Goal: Information Seeking & Learning: Learn about a topic

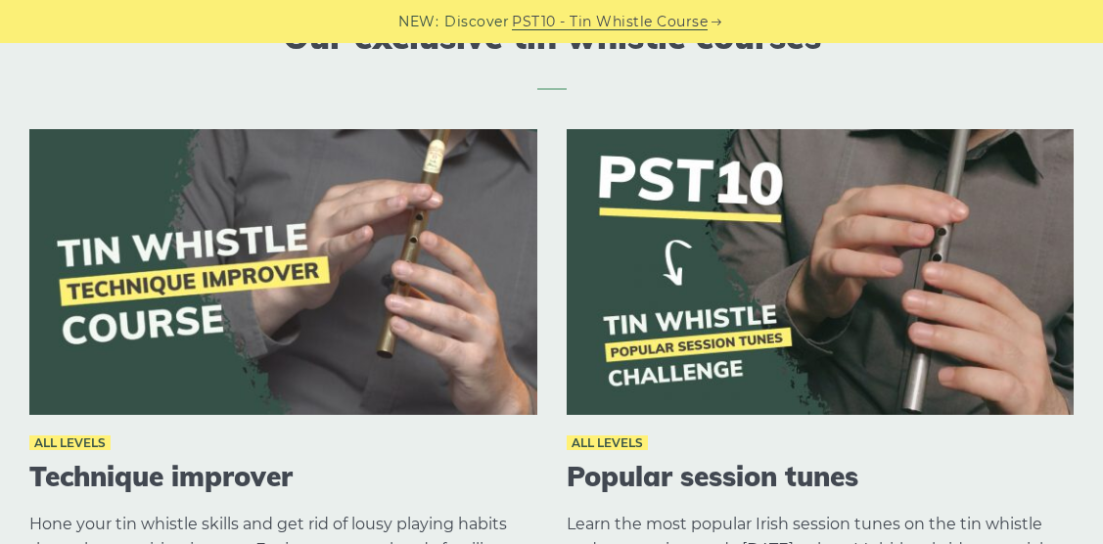
scroll to position [2095, 0]
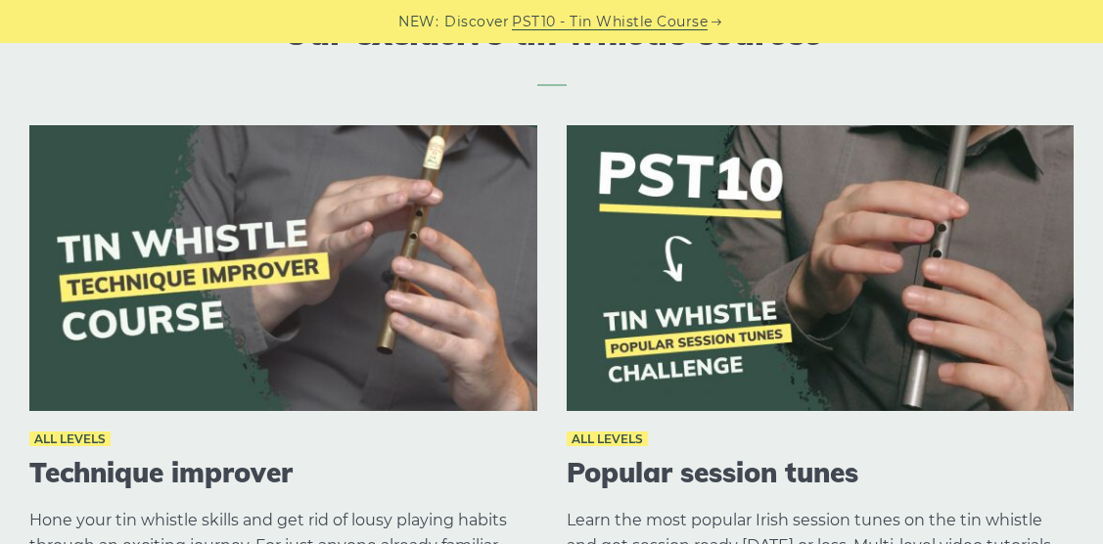
click at [305, 311] on img at bounding box center [283, 268] width 508 height 286
click at [296, 252] on img at bounding box center [283, 268] width 508 height 286
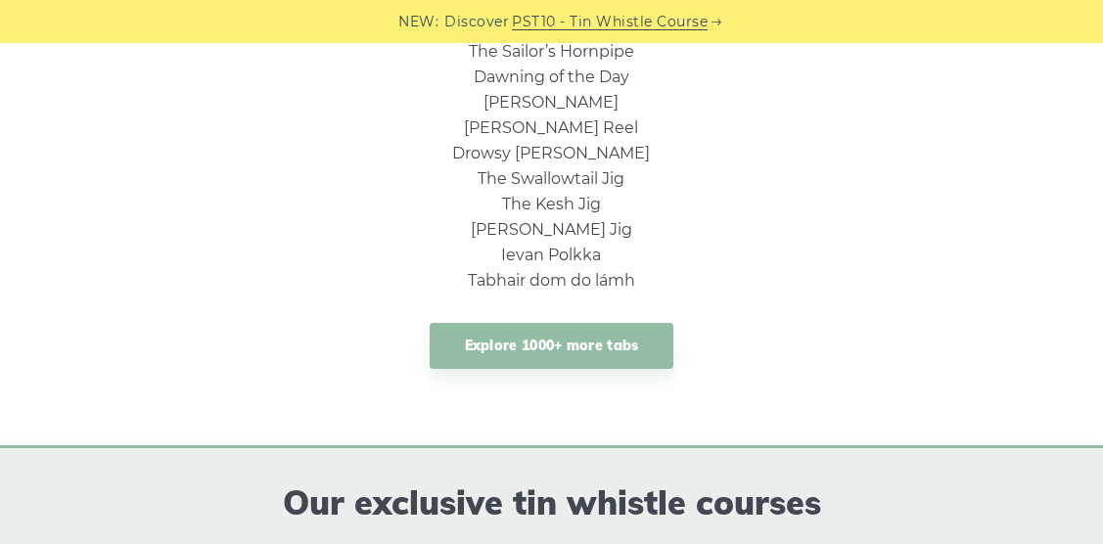
scroll to position [1620, 0]
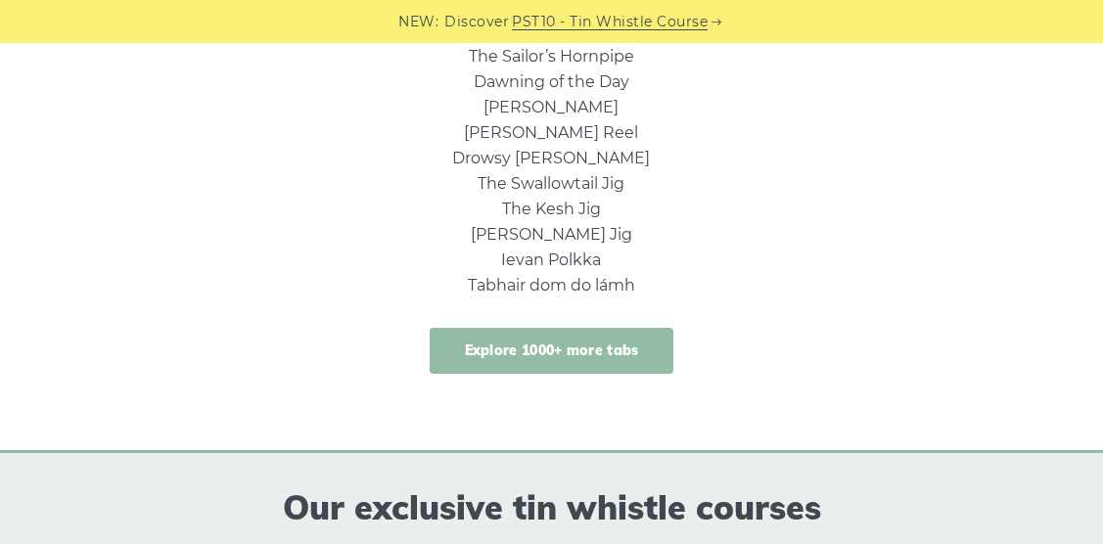
click at [571, 355] on link "Explore 1000+ more tabs" at bounding box center [552, 351] width 245 height 46
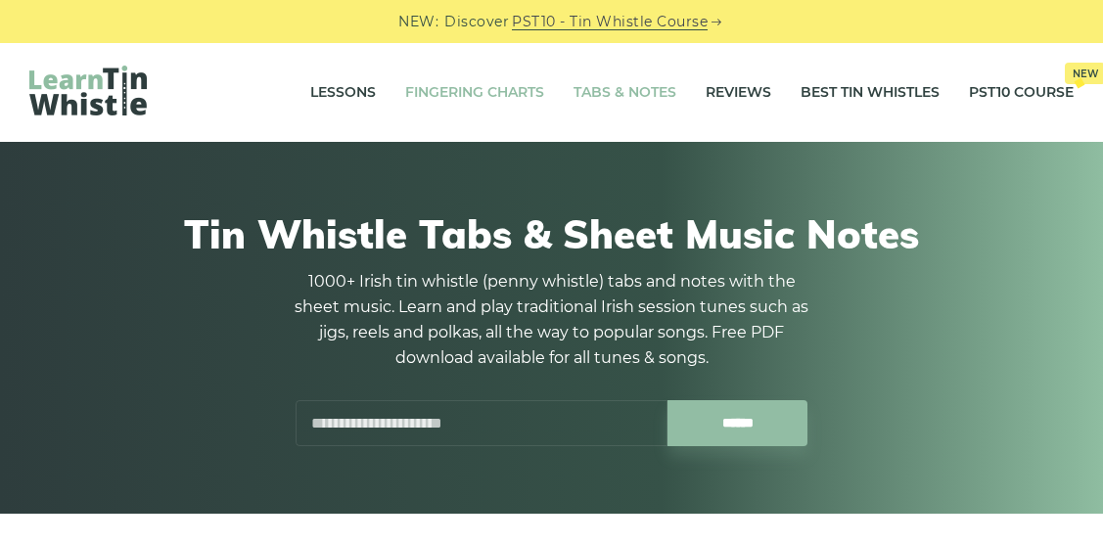
click at [462, 95] on link "Fingering Charts" at bounding box center [474, 93] width 139 height 49
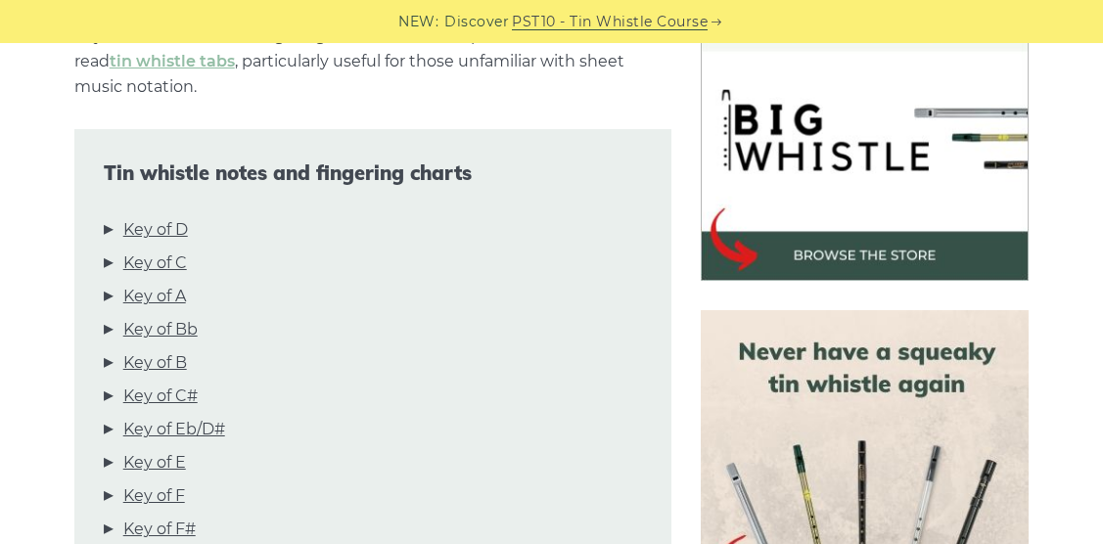
scroll to position [617, 0]
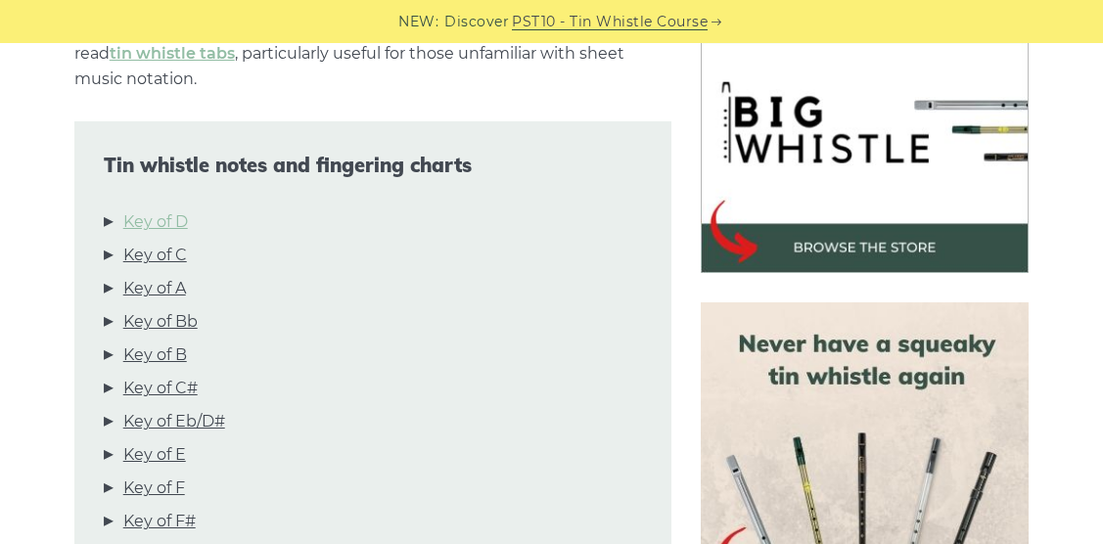
click at [142, 226] on link "Key of D" at bounding box center [155, 221] width 65 height 25
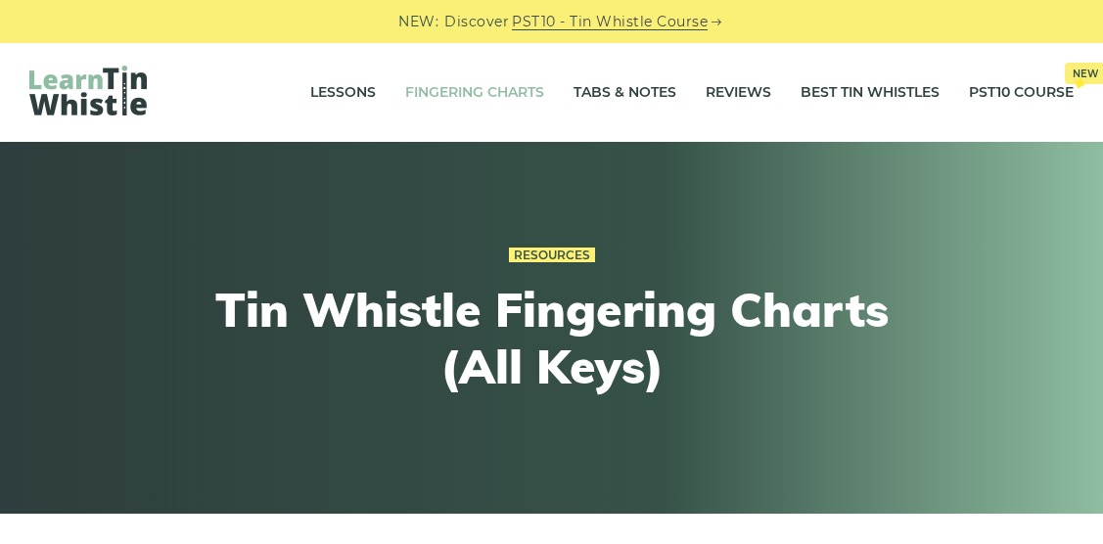
scroll to position [0, 0]
click at [104, 101] on img at bounding box center [87, 91] width 117 height 50
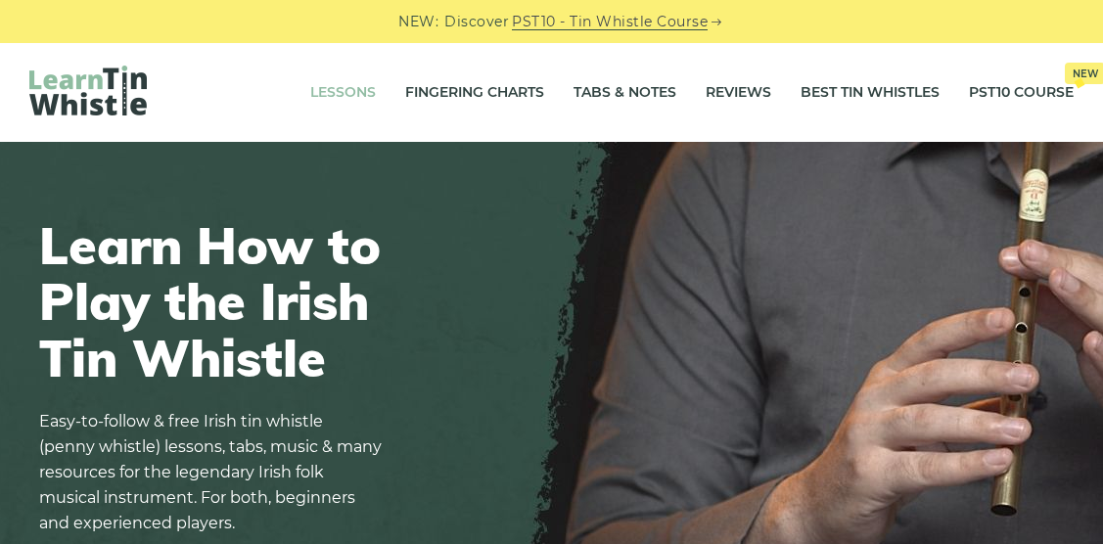
click at [321, 99] on link "Lessons" at bounding box center [343, 93] width 66 height 49
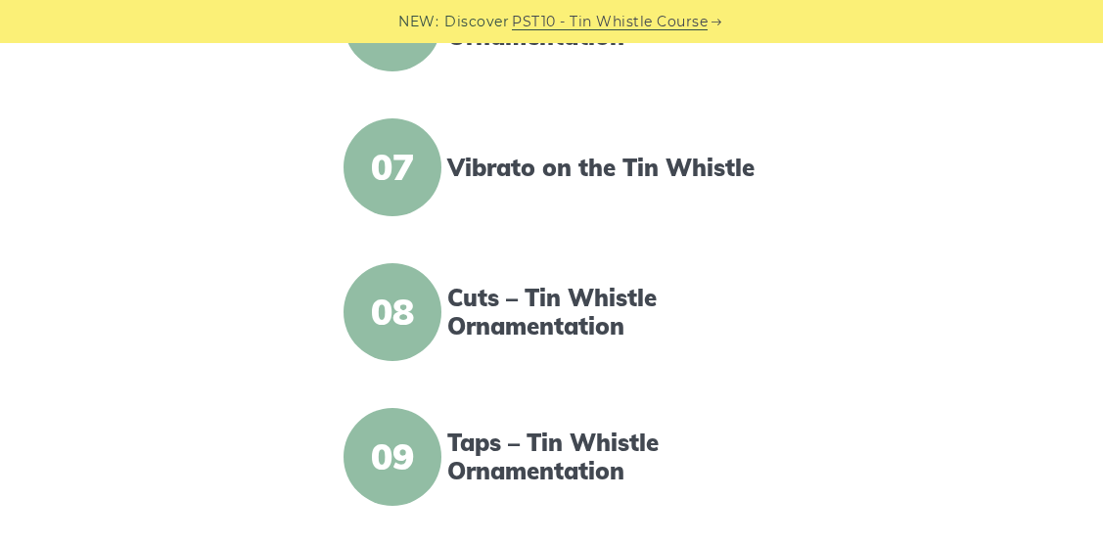
scroll to position [1347, 0]
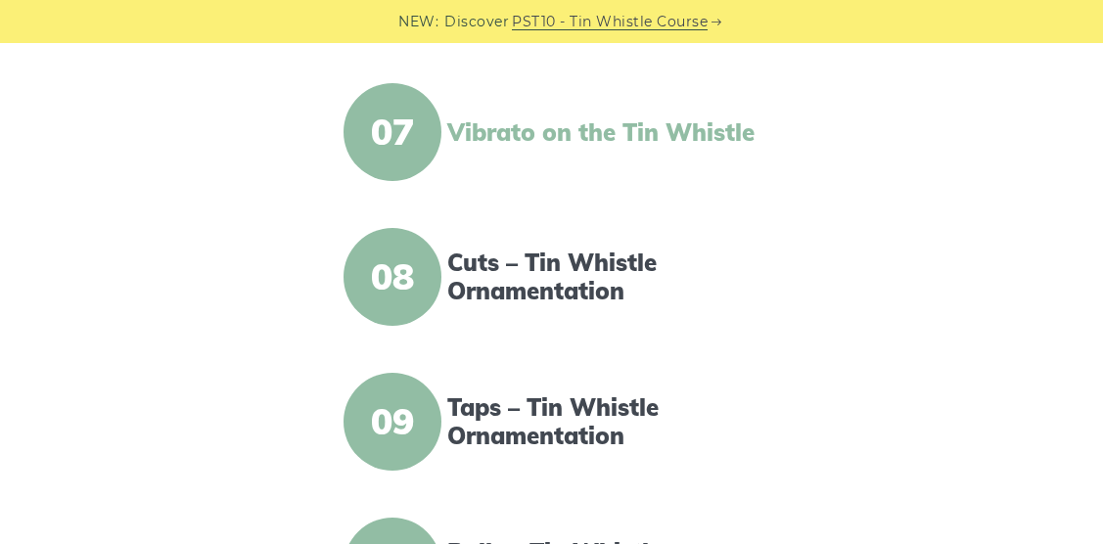
click at [512, 131] on link "Vibrato on the Tin Whistle" at bounding box center [611, 132] width 329 height 28
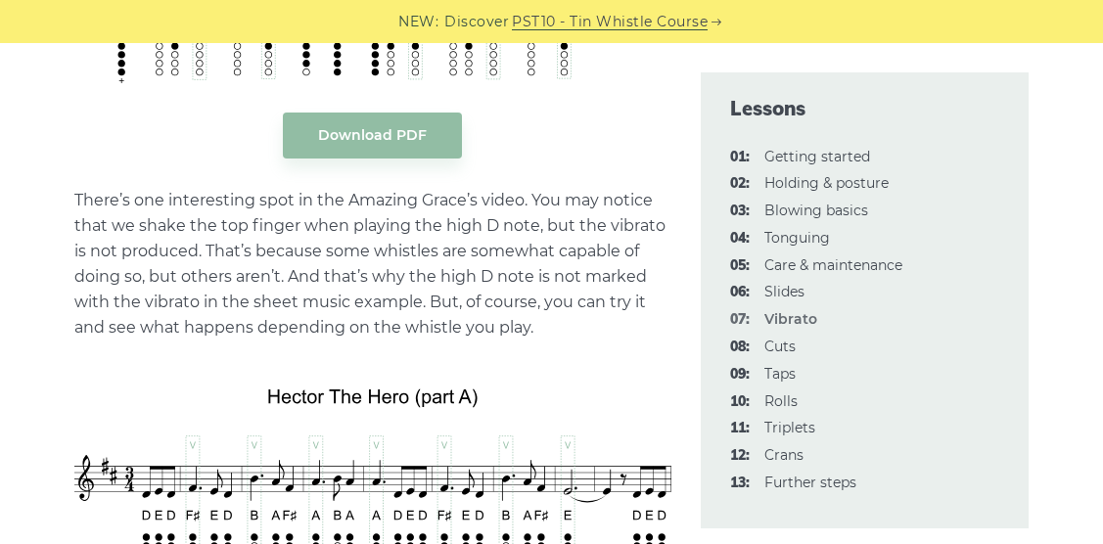
scroll to position [4087, 0]
